Goal: Information Seeking & Learning: Learn about a topic

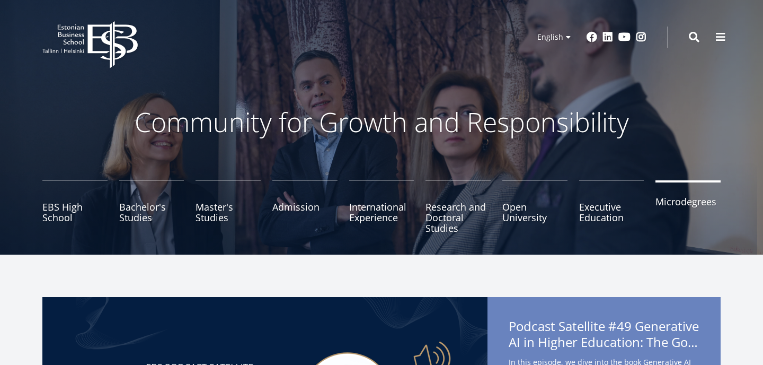
click at [691, 205] on link "Microdegrees" at bounding box center [687, 206] width 65 height 53
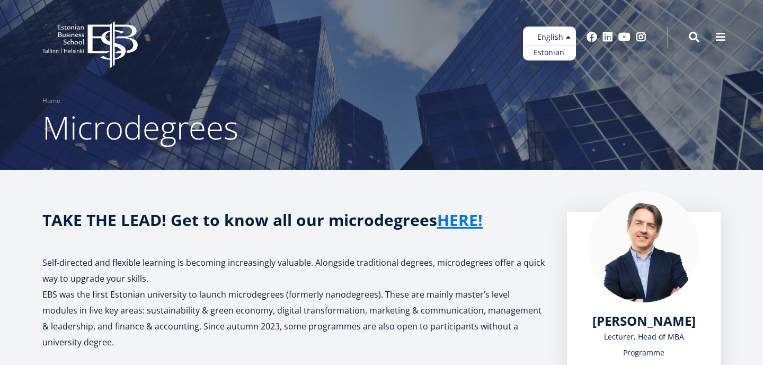
click at [568, 40] on ul "Estonian English" at bounding box center [549, 43] width 53 height 34
click at [560, 54] on link "Estonian" at bounding box center [549, 52] width 53 height 15
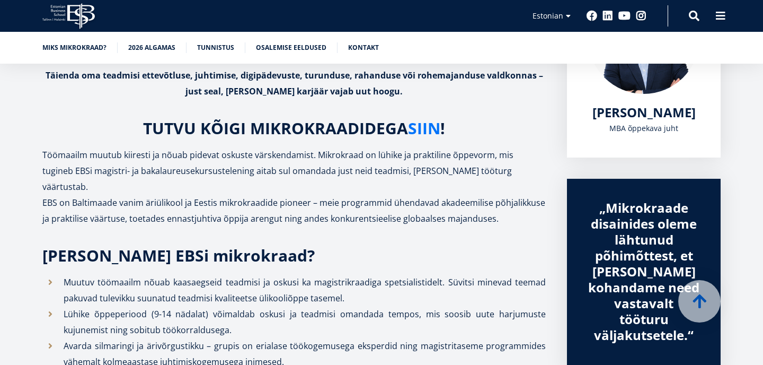
click at [422, 134] on link "SIIN" at bounding box center [424, 128] width 32 height 16
